Goal: Transaction & Acquisition: Purchase product/service

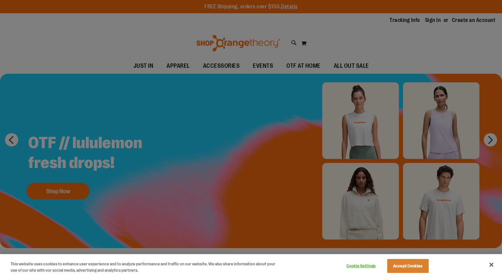
drag, startPoint x: 353, startPoint y: 101, endPoint x: 278, endPoint y: 99, distance: 75.1
click at [341, 100] on div at bounding box center [251, 138] width 502 height 277
click at [426, 263] on button "Accept Cookies" at bounding box center [409, 266] width 42 height 14
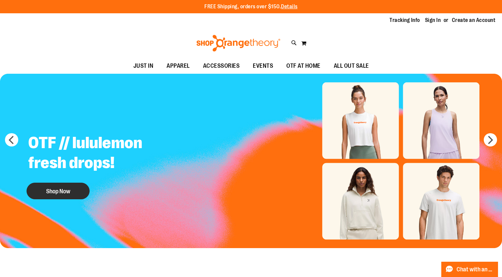
click at [65, 187] on button "Shop Now" at bounding box center [58, 191] width 63 height 17
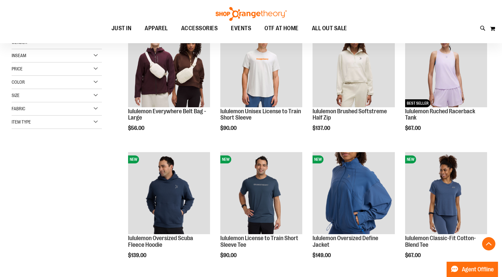
scroll to position [133, 0]
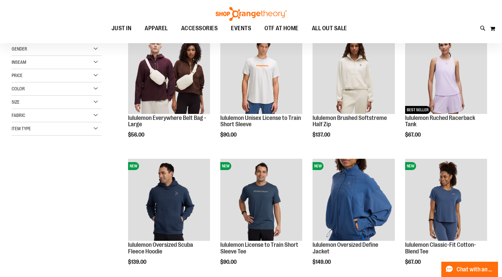
scroll to position [54, 0]
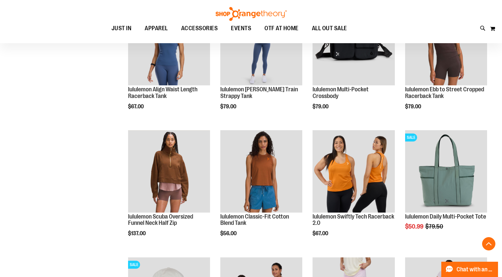
scroll to position [618, 0]
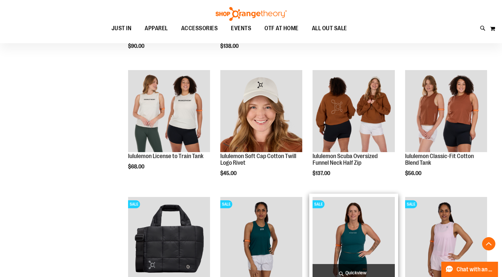
scroll to position [1050, 0]
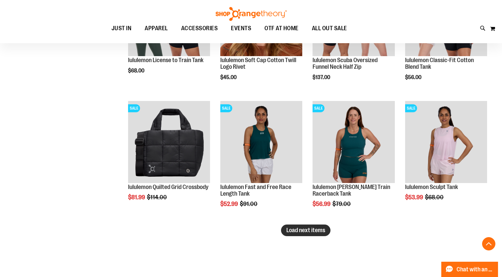
click at [281, 228] on button "Load next items" at bounding box center [305, 231] width 49 height 12
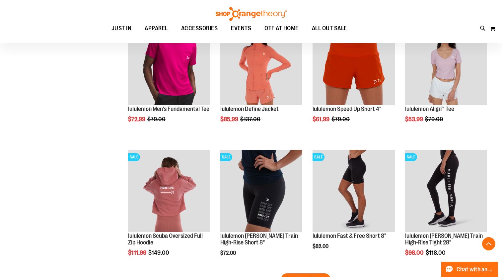
scroll to position [1564, 0]
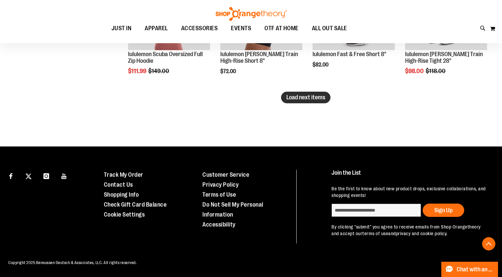
click at [303, 101] on button "Load next items" at bounding box center [305, 98] width 49 height 12
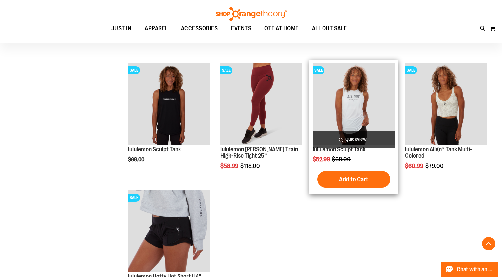
scroll to position [1564, 0]
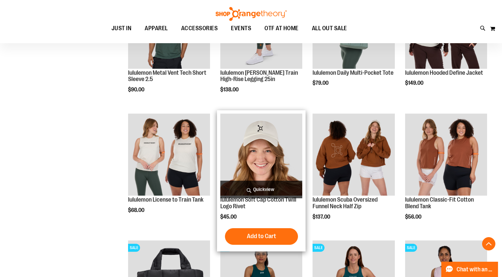
scroll to position [833, 0]
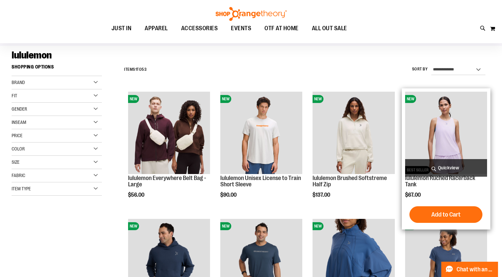
scroll to position [99, 0]
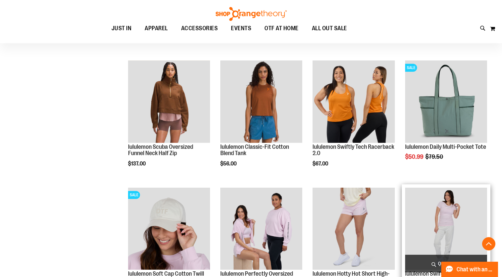
scroll to position [564, 0]
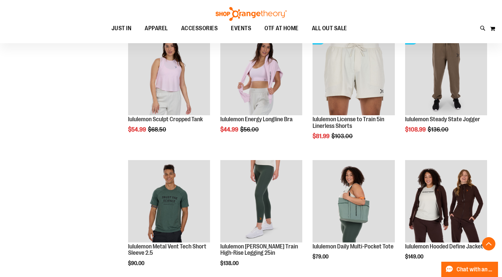
scroll to position [830, 0]
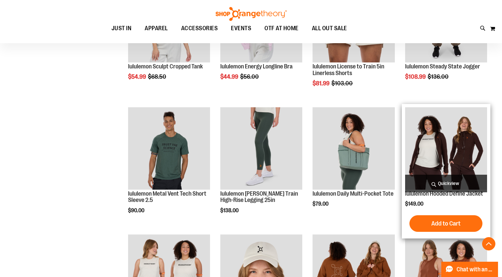
scroll to position [764, 0]
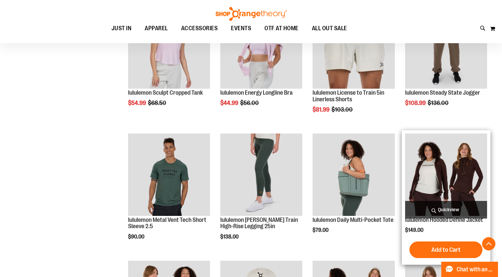
click at [451, 150] on img "product" at bounding box center [447, 175] width 82 height 82
click at [451, 147] on img "product" at bounding box center [447, 175] width 82 height 82
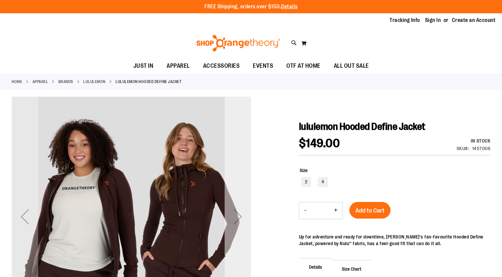
click at [228, 206] on div "Next" at bounding box center [238, 216] width 27 height 27
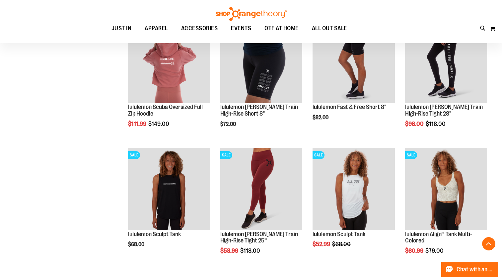
scroll to position [791, 0]
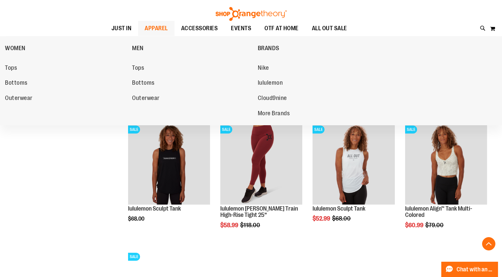
click at [145, 28] on span "APPAREL" at bounding box center [156, 28] width 23 height 15
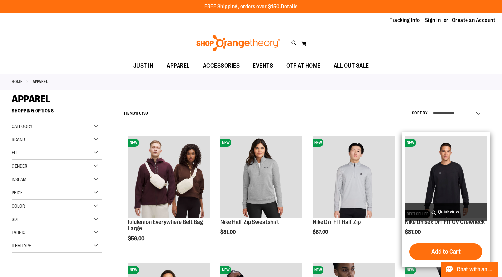
click at [443, 162] on img "product" at bounding box center [447, 177] width 82 height 82
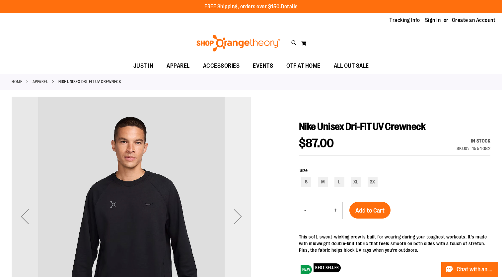
click at [237, 219] on div "Next" at bounding box center [238, 216] width 27 height 27
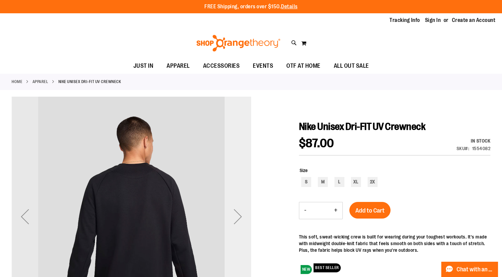
click at [236, 219] on div "Next" at bounding box center [238, 216] width 27 height 27
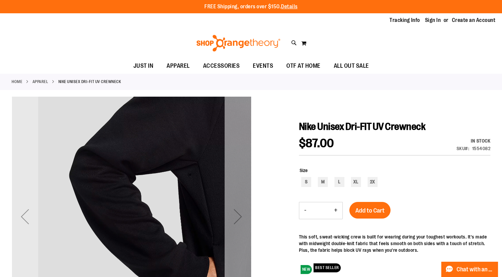
click at [236, 218] on div "Next" at bounding box center [238, 216] width 27 height 27
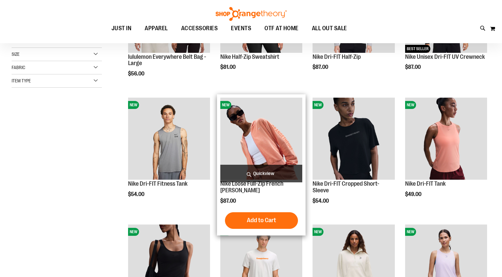
scroll to position [92, 0]
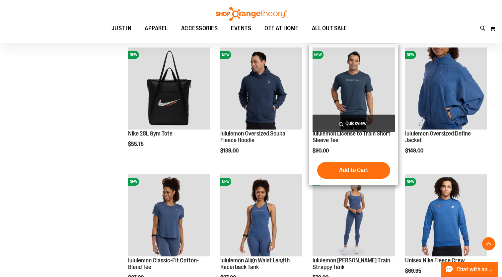
scroll to position [524, 0]
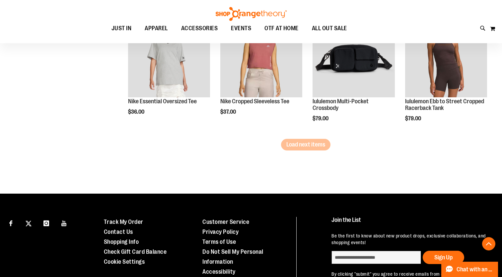
scroll to position [1089, 0]
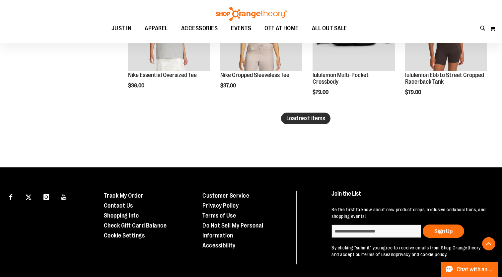
click at [289, 123] on button "Load next items" at bounding box center [305, 119] width 49 height 12
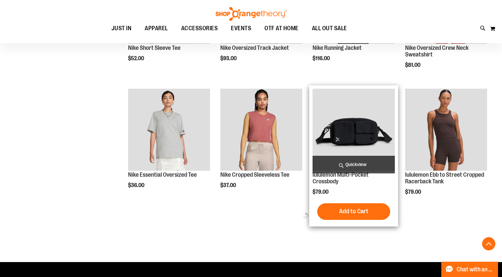
scroll to position [1022, 0]
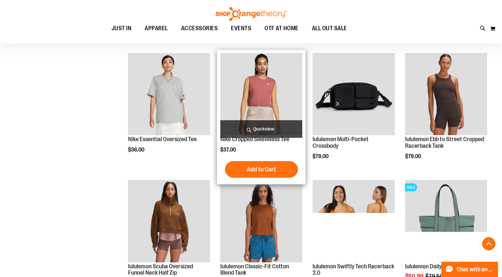
scroll to position [1255, 0]
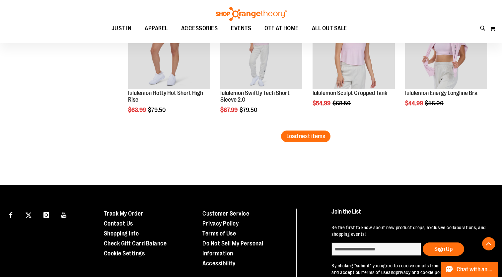
scroll to position [1379, 0]
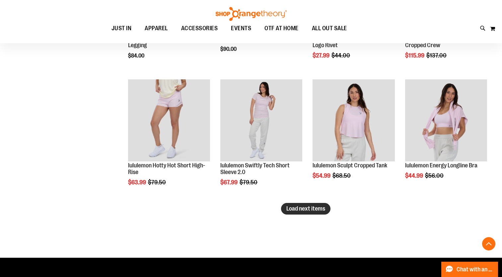
click at [314, 209] on span "Load next items" at bounding box center [306, 208] width 39 height 7
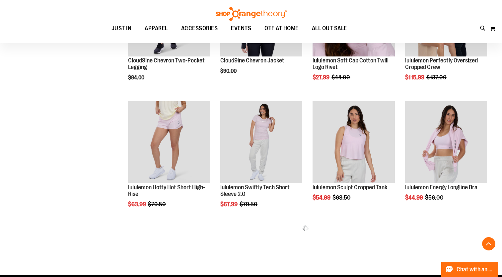
scroll to position [1346, 0]
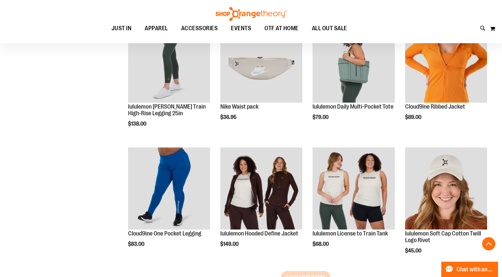
scroll to position [1778, 0]
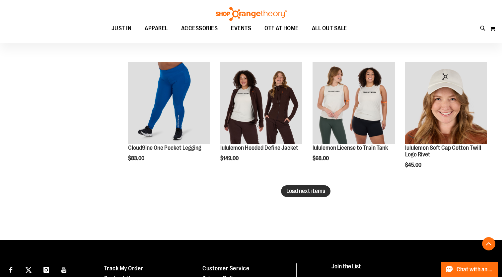
click at [306, 191] on span "Load next items" at bounding box center [306, 191] width 39 height 7
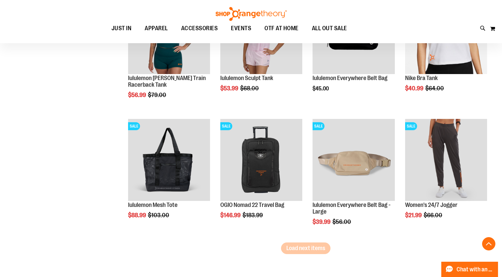
scroll to position [2110, 0]
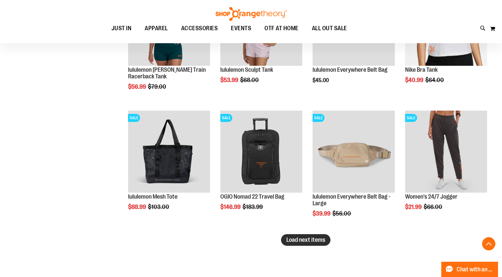
click at [329, 237] on button "Load next items" at bounding box center [305, 240] width 49 height 12
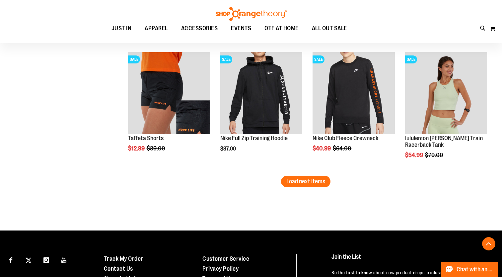
scroll to position [2501, 0]
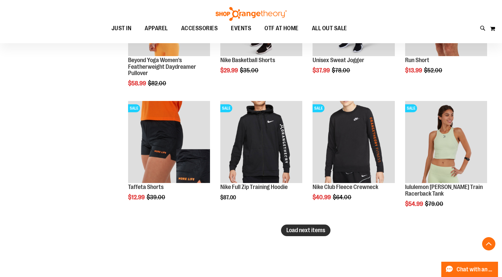
click at [301, 232] on span "Load next items" at bounding box center [306, 230] width 39 height 7
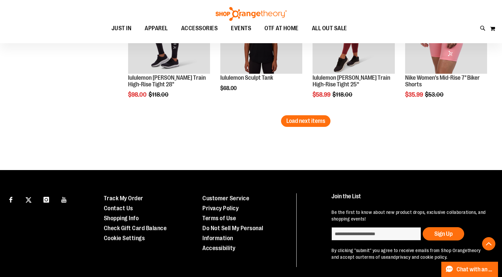
scroll to position [2894, 0]
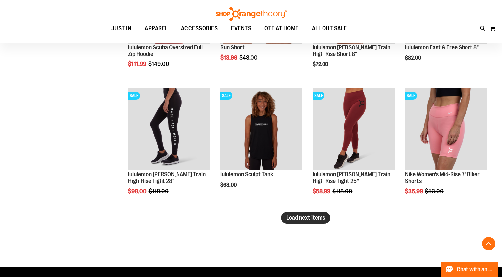
click at [300, 220] on span "Load next items" at bounding box center [306, 217] width 39 height 7
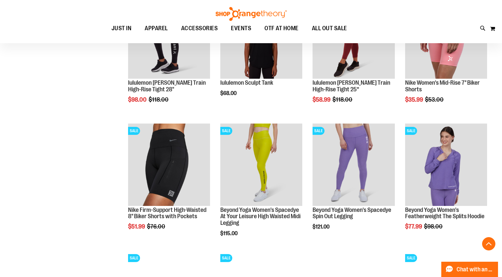
scroll to position [2894, 0]
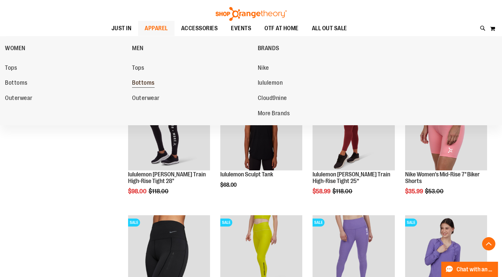
click at [147, 85] on span "Bottoms" at bounding box center [143, 83] width 23 height 8
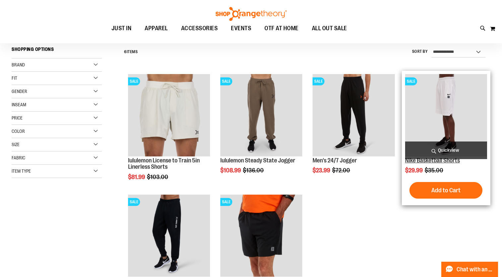
scroll to position [33, 0]
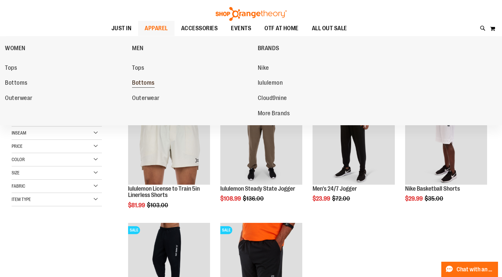
click at [142, 85] on span "Bottoms" at bounding box center [143, 83] width 23 height 8
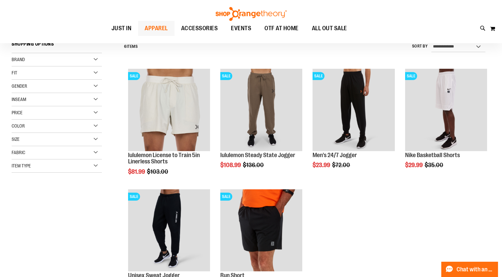
scroll to position [67, 0]
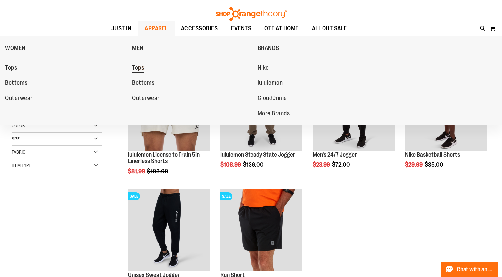
click at [151, 69] on link "Tops" at bounding box center [191, 68] width 119 height 12
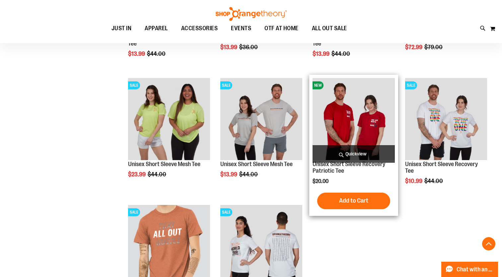
scroll to position [930, 0]
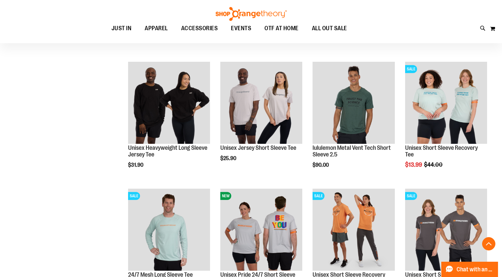
scroll to position [565, 0]
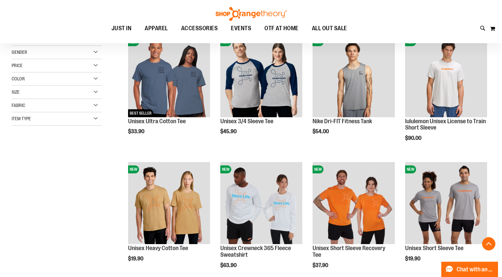
scroll to position [133, 0]
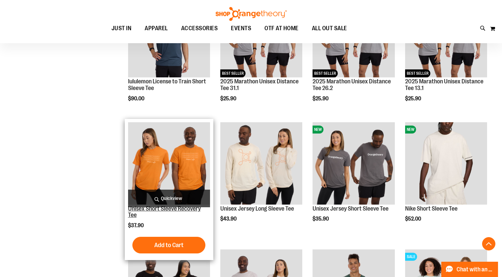
scroll to position [398, 0]
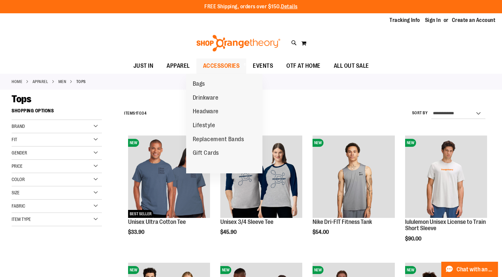
click at [241, 63] on span at bounding box center [244, 65] width 7 height 4
click at [219, 72] on span "ACCESSORIES" at bounding box center [221, 65] width 37 height 15
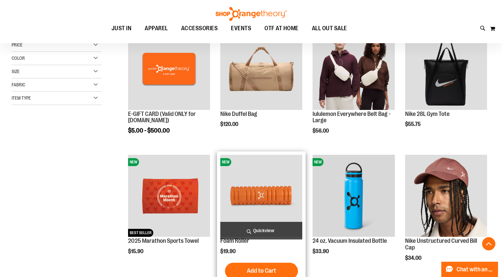
scroll to position [133, 0]
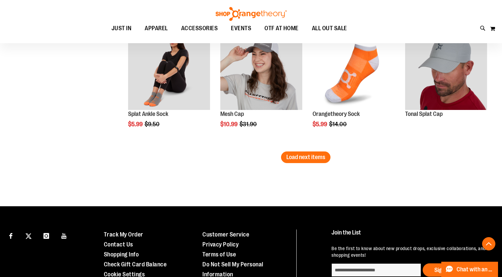
scroll to position [1129, 0]
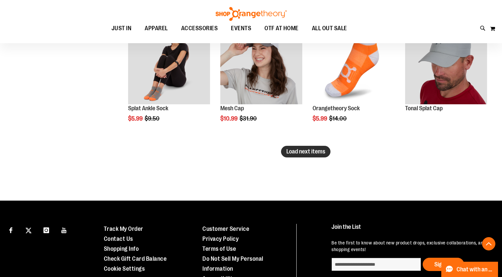
click at [292, 152] on span "Load next items" at bounding box center [306, 151] width 39 height 7
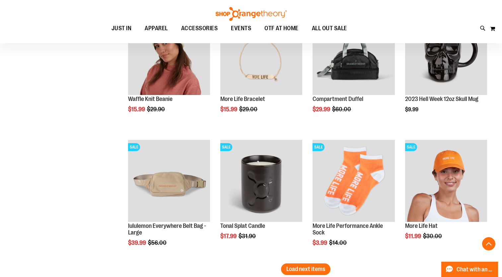
scroll to position [1328, 0]
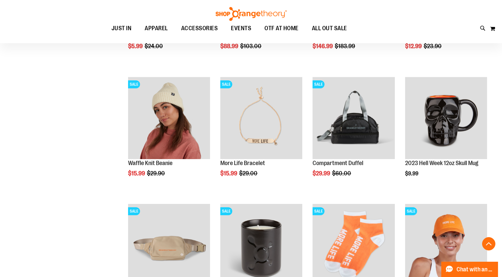
drag, startPoint x: 300, startPoint y: 201, endPoint x: 400, endPoint y: 159, distance: 108.4
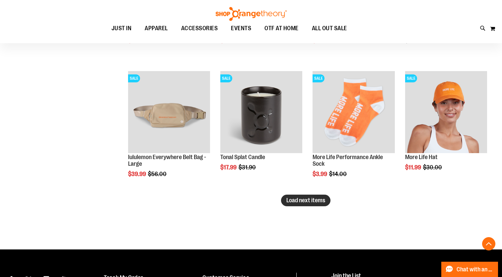
click at [318, 203] on span "Load next items" at bounding box center [306, 200] width 39 height 7
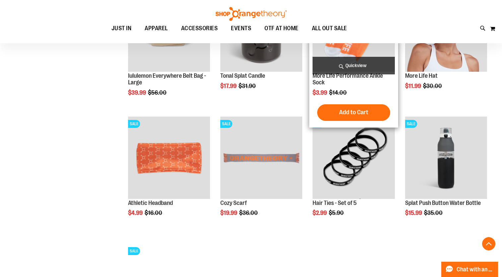
scroll to position [1561, 0]
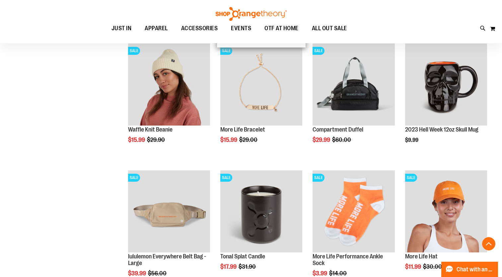
scroll to position [1328, 0]
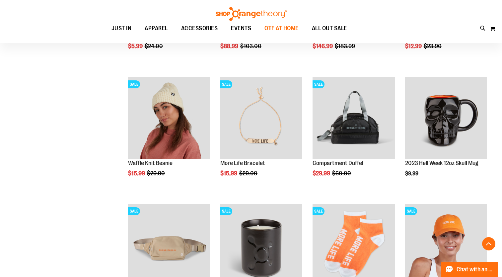
click at [290, 28] on span "OTF AT HOME" at bounding box center [282, 28] width 34 height 15
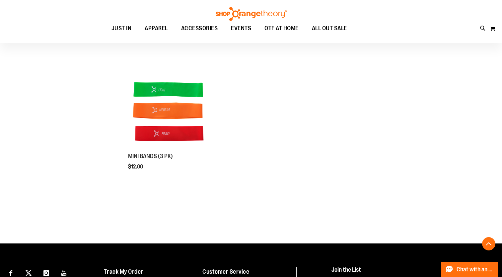
scroll to position [166, 0]
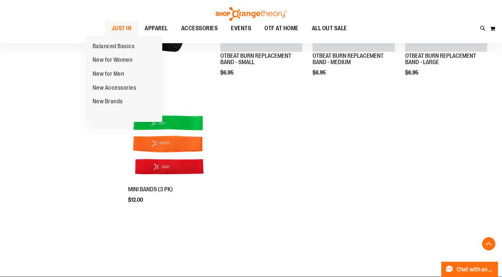
click at [115, 31] on span "JUST IN" at bounding box center [122, 28] width 20 height 15
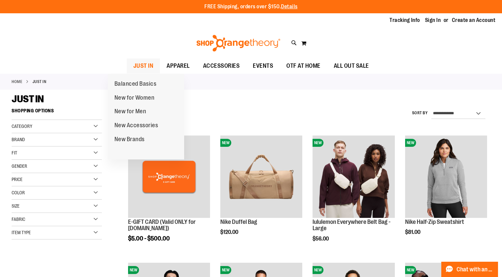
click at [134, 71] on span "JUST IN" at bounding box center [144, 65] width 20 height 15
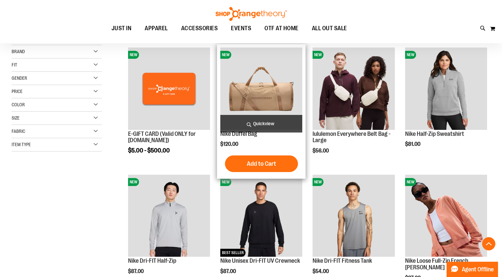
scroll to position [166, 0]
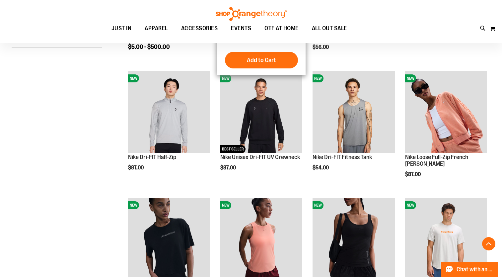
scroll to position [199, 0]
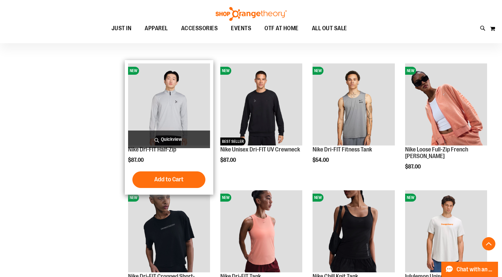
click at [174, 96] on img "product" at bounding box center [169, 104] width 82 height 82
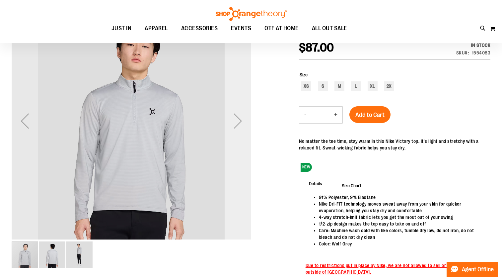
scroll to position [99, 0]
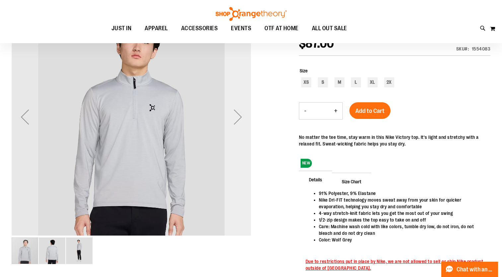
click at [236, 120] on div "Next" at bounding box center [238, 117] width 27 height 27
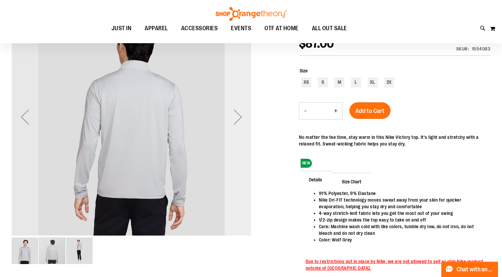
click at [237, 120] on div "Next" at bounding box center [238, 117] width 27 height 27
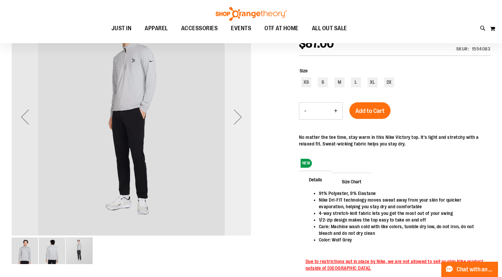
click at [237, 120] on div "Next" at bounding box center [238, 117] width 27 height 27
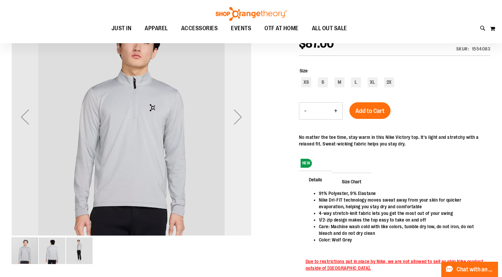
click at [236, 120] on div "Next" at bounding box center [238, 117] width 27 height 27
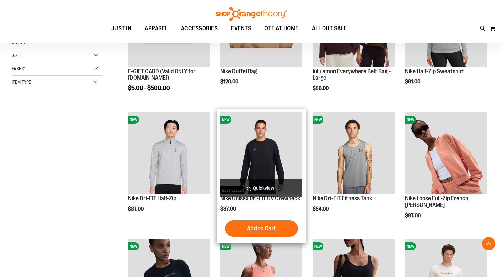
scroll to position [140, 0]
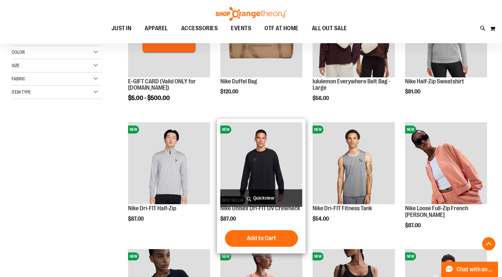
click at [257, 166] on img "product" at bounding box center [262, 163] width 82 height 82
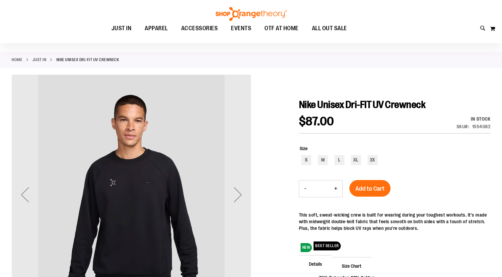
scroll to position [66, 0]
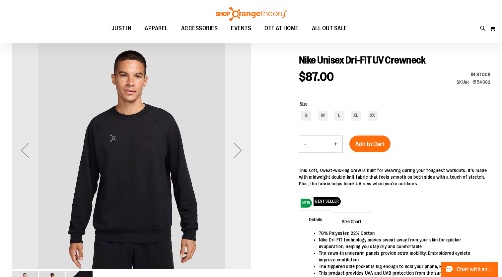
click at [245, 141] on div "Next" at bounding box center [238, 150] width 27 height 27
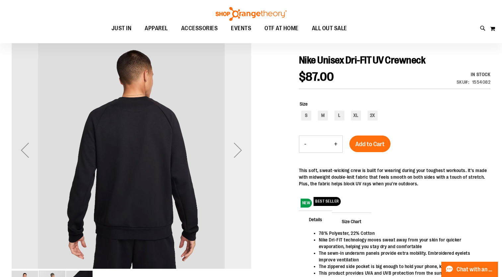
click at [245, 141] on div "Next" at bounding box center [238, 150] width 27 height 27
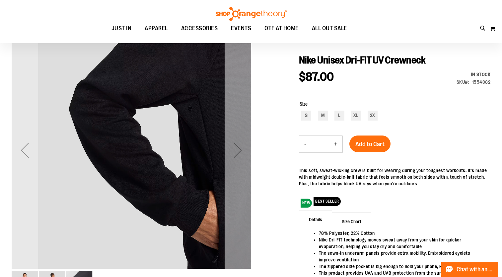
click at [245, 141] on div "Next" at bounding box center [238, 150] width 27 height 27
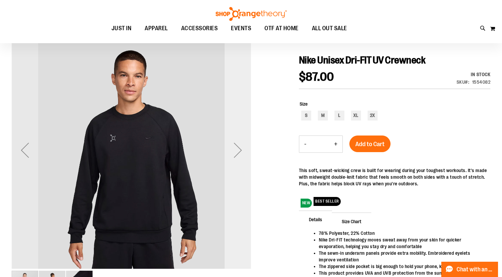
click at [245, 141] on div "Next" at bounding box center [238, 150] width 27 height 27
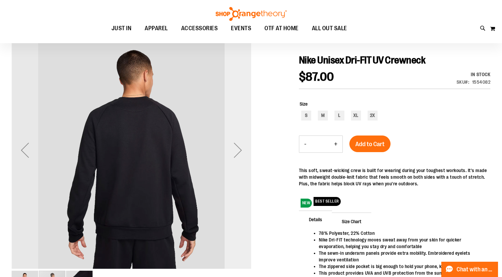
click at [245, 141] on div "Next" at bounding box center [238, 150] width 27 height 27
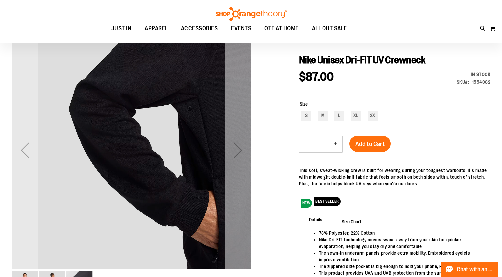
click at [235, 146] on div "Next" at bounding box center [238, 150] width 27 height 27
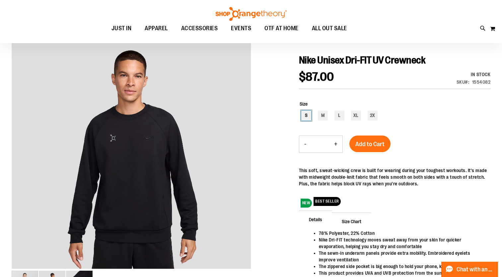
click at [308, 117] on div "S" at bounding box center [307, 116] width 10 height 10
type input "***"
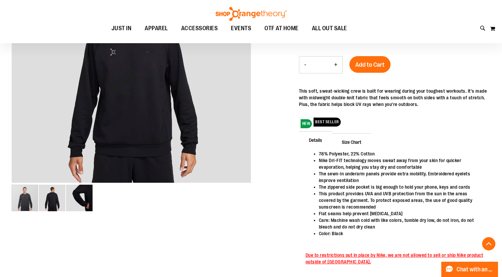
scroll to position [166, 0]
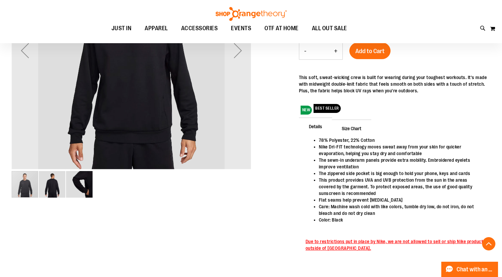
click at [86, 182] on img "image 3 of 3" at bounding box center [79, 184] width 27 height 27
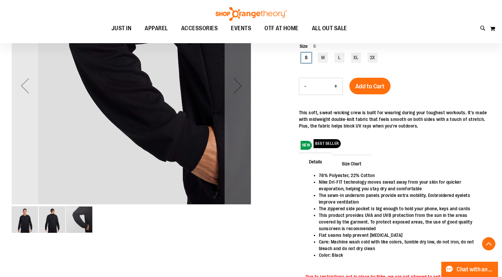
scroll to position [66, 0]
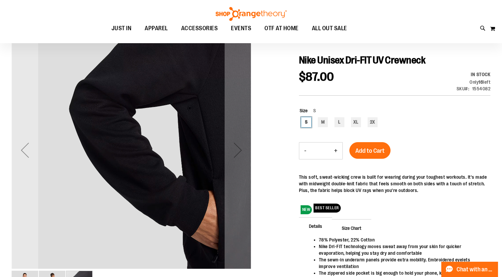
click at [218, 145] on img "carousel" at bounding box center [132, 149] width 240 height 240
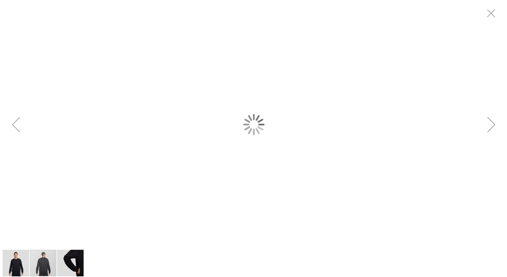
scroll to position [0, 0]
click at [230, 147] on div "carousel" at bounding box center [253, 124] width 507 height 249
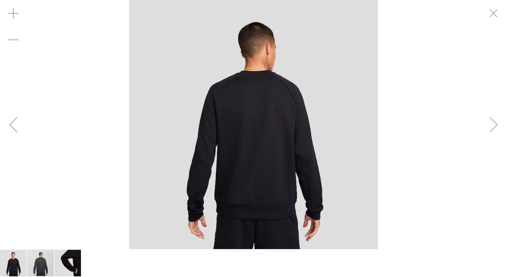
drag, startPoint x: 485, startPoint y: 107, endPoint x: 482, endPoint y: 111, distance: 4.8
click at [483, 111] on div "Next" at bounding box center [494, 124] width 27 height 249
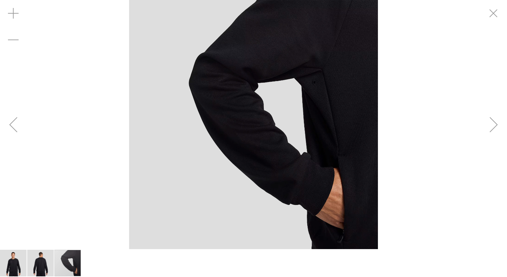
click at [498, 124] on div "Next" at bounding box center [494, 124] width 27 height 27
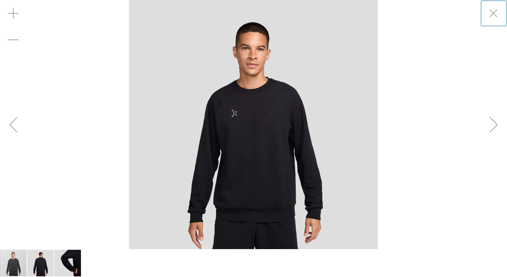
click at [498, 124] on div "Next" at bounding box center [494, 124] width 27 height 27
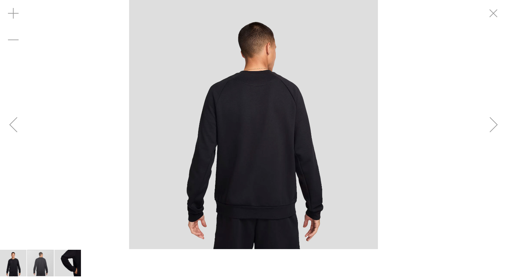
click at [498, 124] on div "Next" at bounding box center [494, 124] width 27 height 27
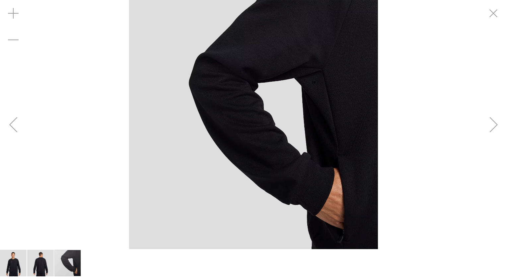
click at [494, 120] on div "Next" at bounding box center [494, 124] width 27 height 27
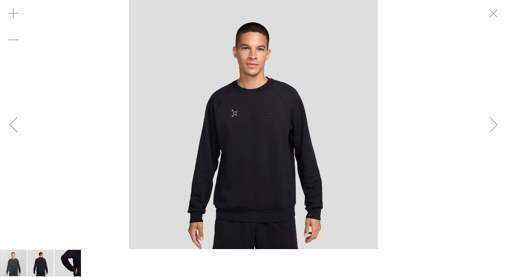
click at [496, 122] on div "Next" at bounding box center [494, 124] width 27 height 27
